Goal: Browse casually: Explore the website without a specific task or goal

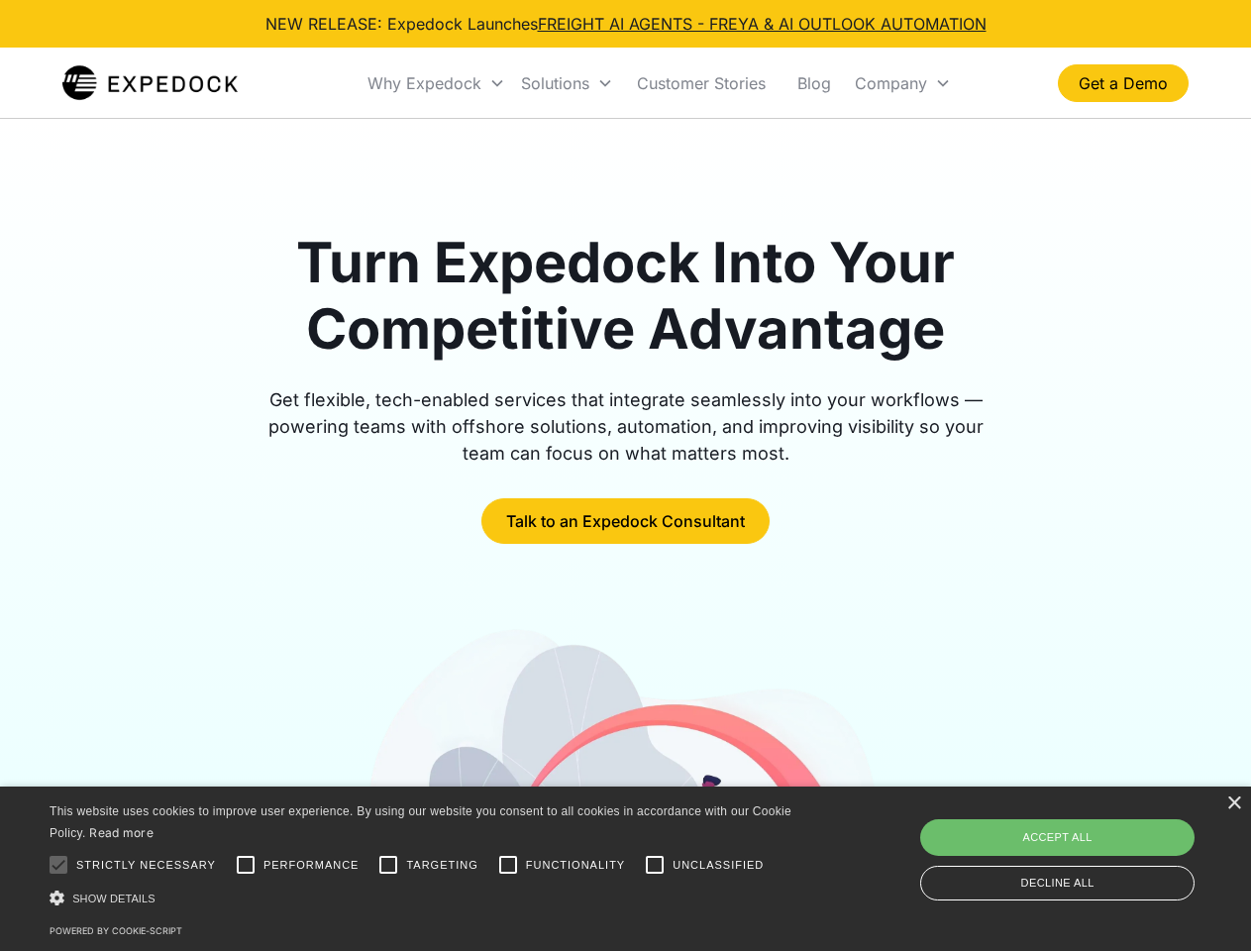
click at [437, 83] on div "Why Expedock" at bounding box center [424, 83] width 114 height 20
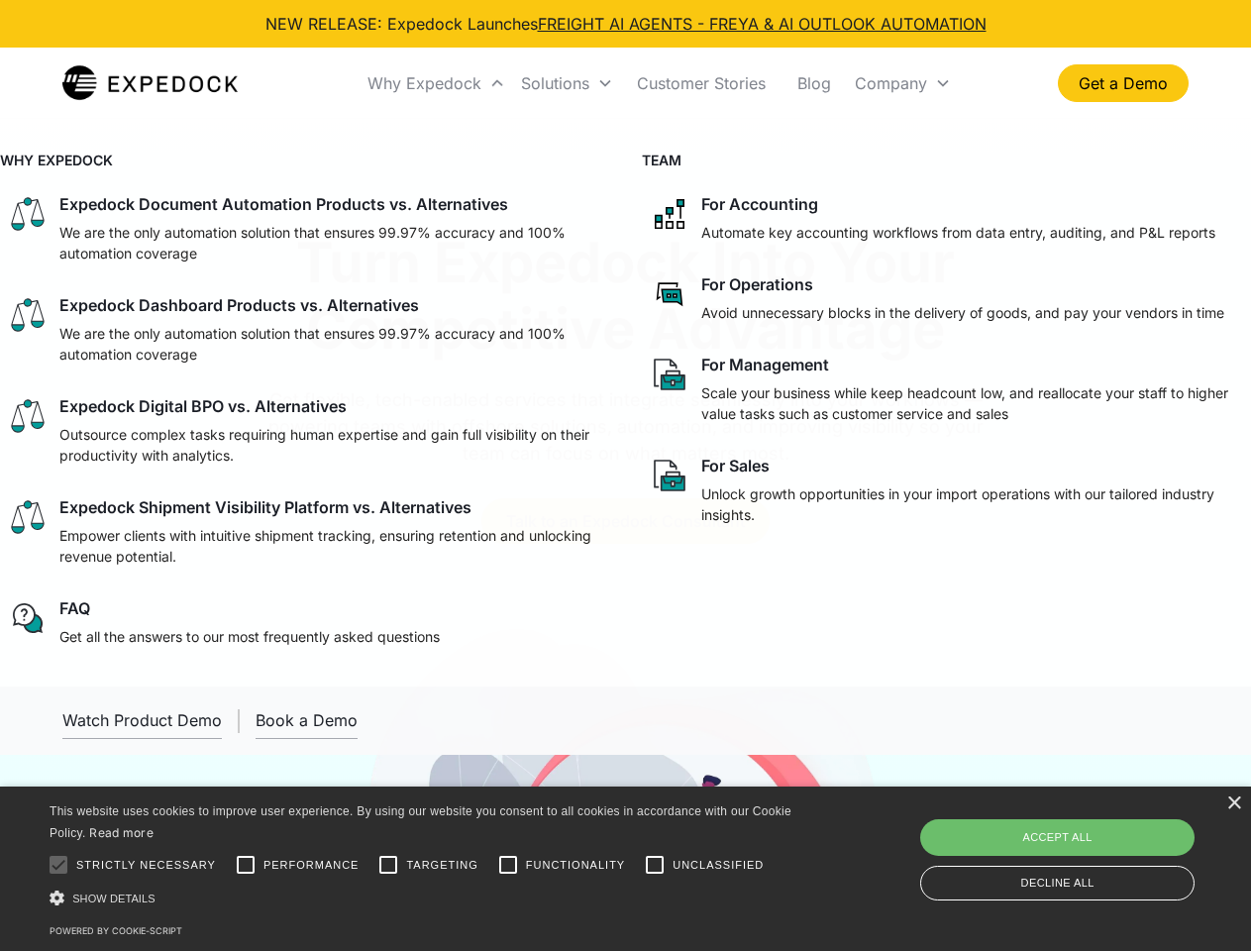
click at [567, 83] on div "Solutions" at bounding box center [555, 83] width 68 height 20
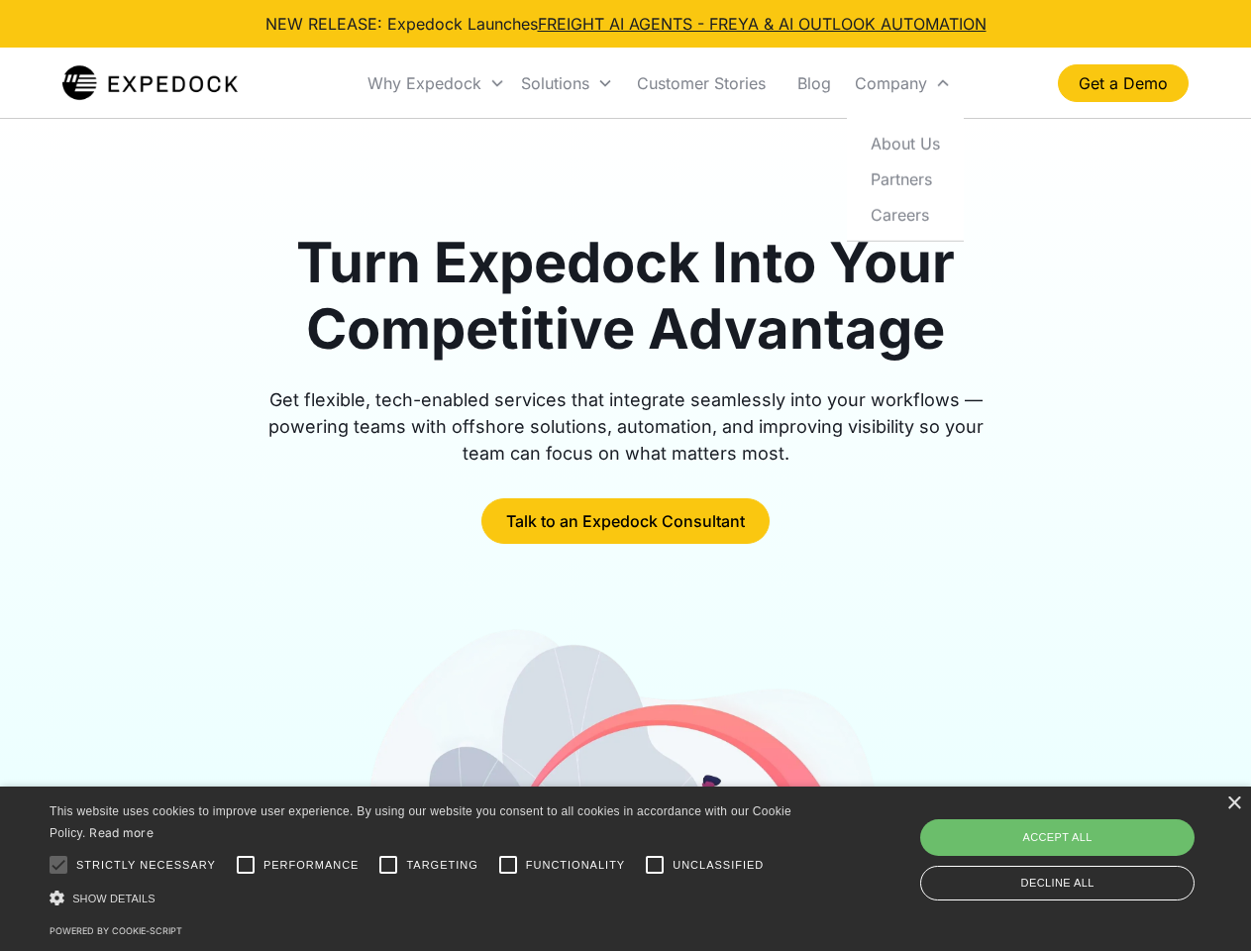
click at [902, 83] on div "Company" at bounding box center [891, 83] width 72 height 20
click at [58, 865] on div at bounding box center [59, 865] width 40 height 40
click at [246, 865] on input "Performance" at bounding box center [246, 865] width 40 height 40
checkbox input "true"
click at [388, 865] on input "Targeting" at bounding box center [388, 865] width 40 height 40
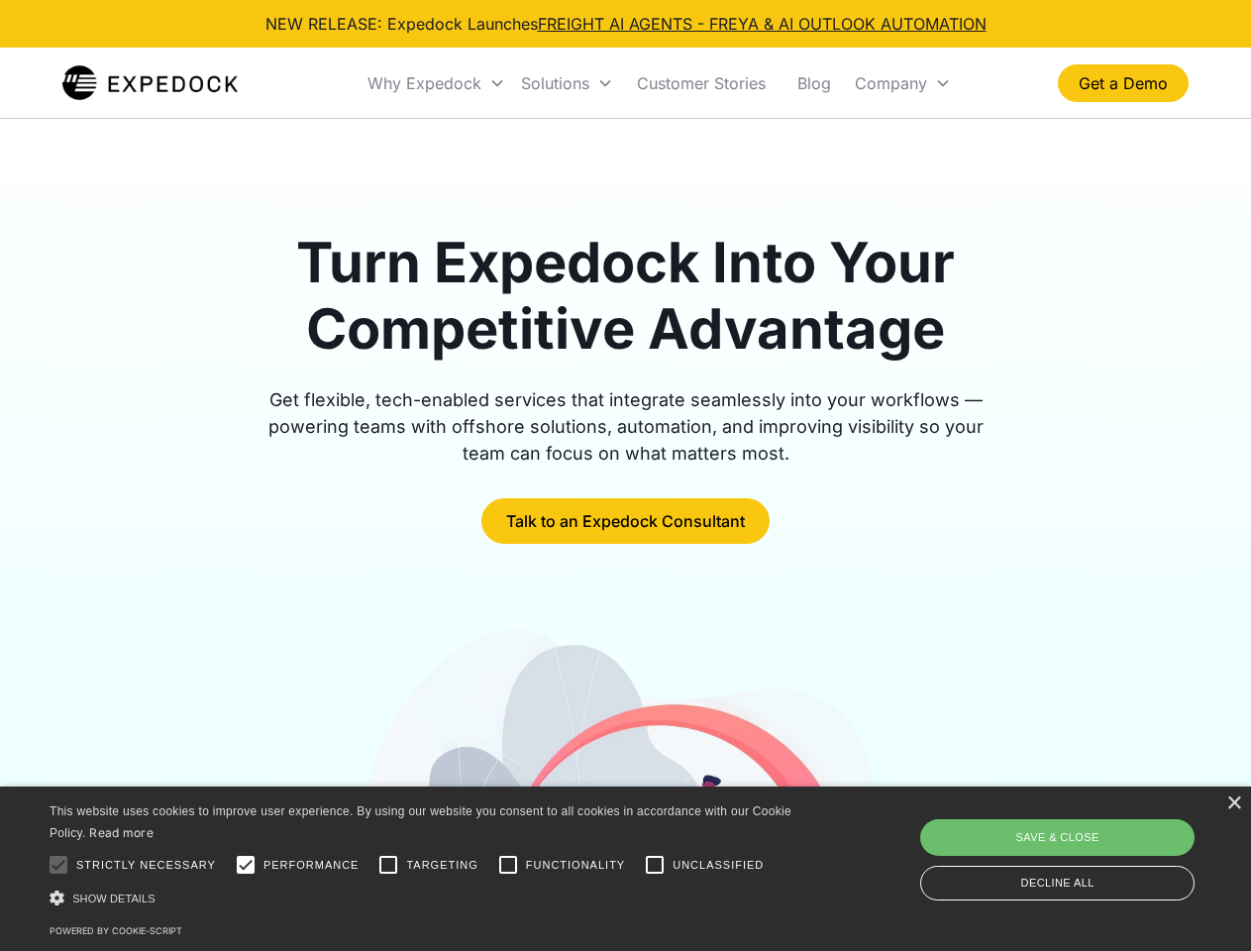
checkbox input "true"
click at [508, 865] on input "Functionality" at bounding box center [508, 865] width 40 height 40
checkbox input "true"
click at [655, 865] on input "Unclassified" at bounding box center [655, 865] width 40 height 40
checkbox input "true"
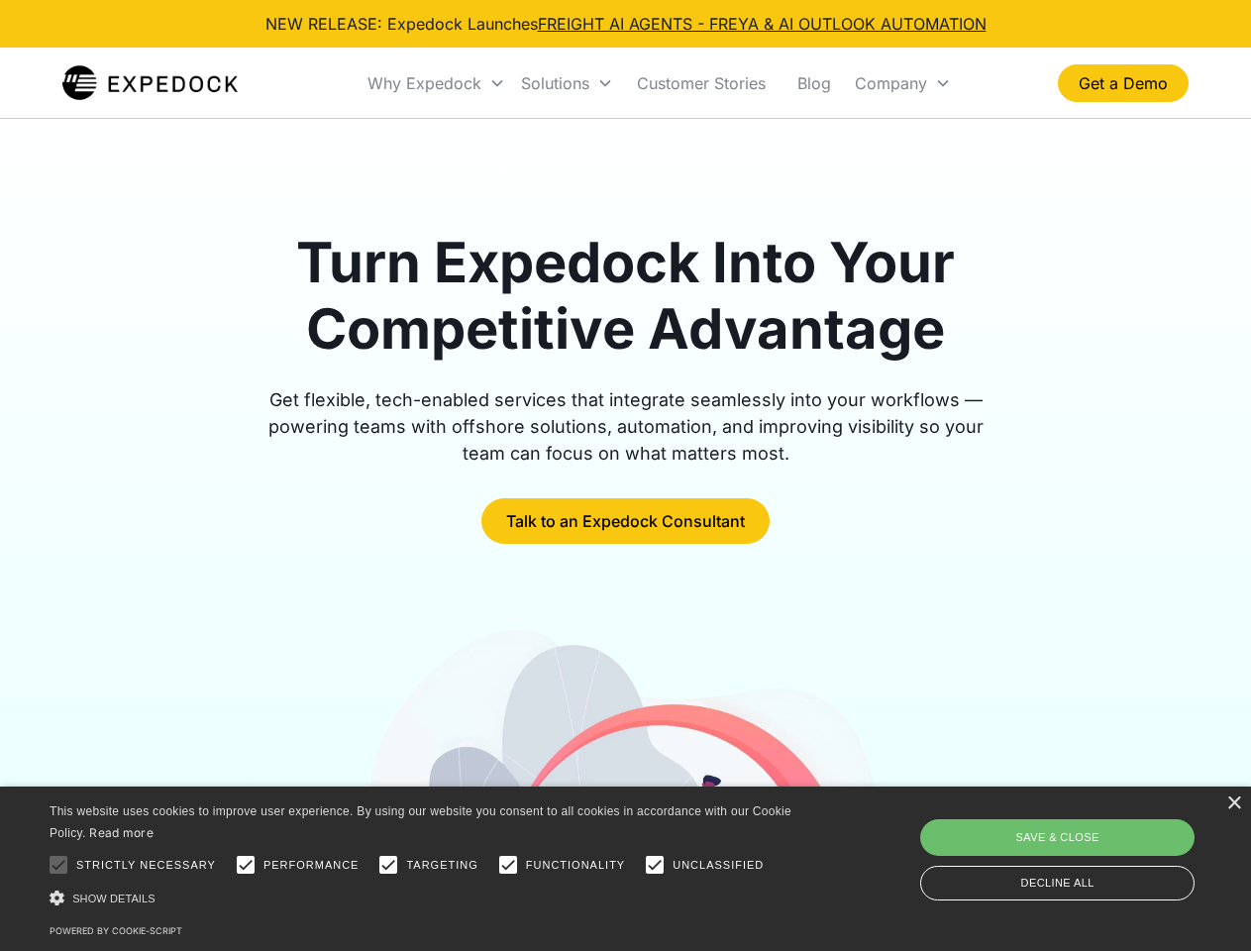
click at [424, 897] on div "Show details Hide details" at bounding box center [424, 898] width 749 height 21
